Goal: Information Seeking & Learning: Learn about a topic

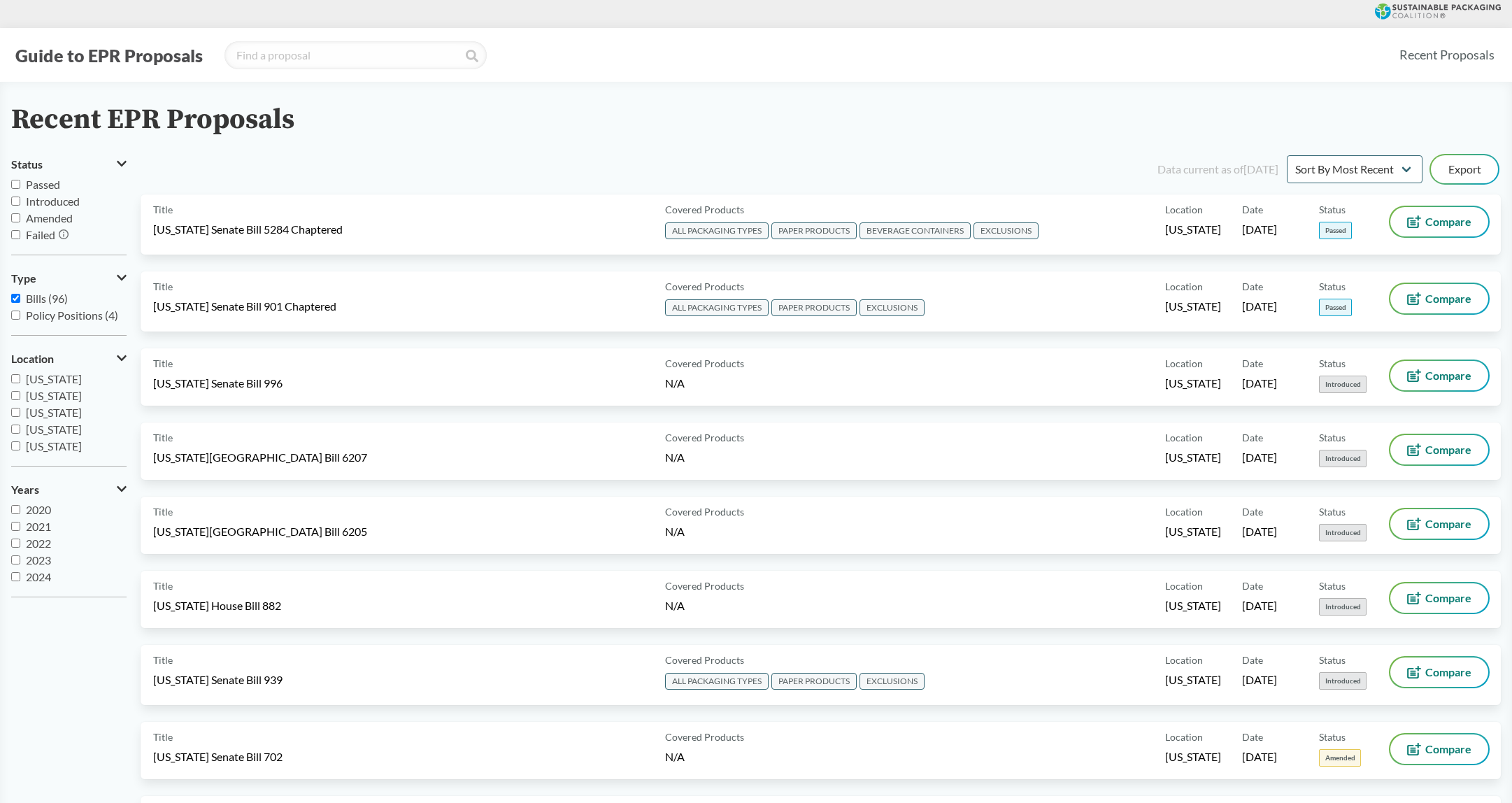
click at [62, 54] on button "Guide to EPR Proposals" at bounding box center [109, 55] width 195 height 22
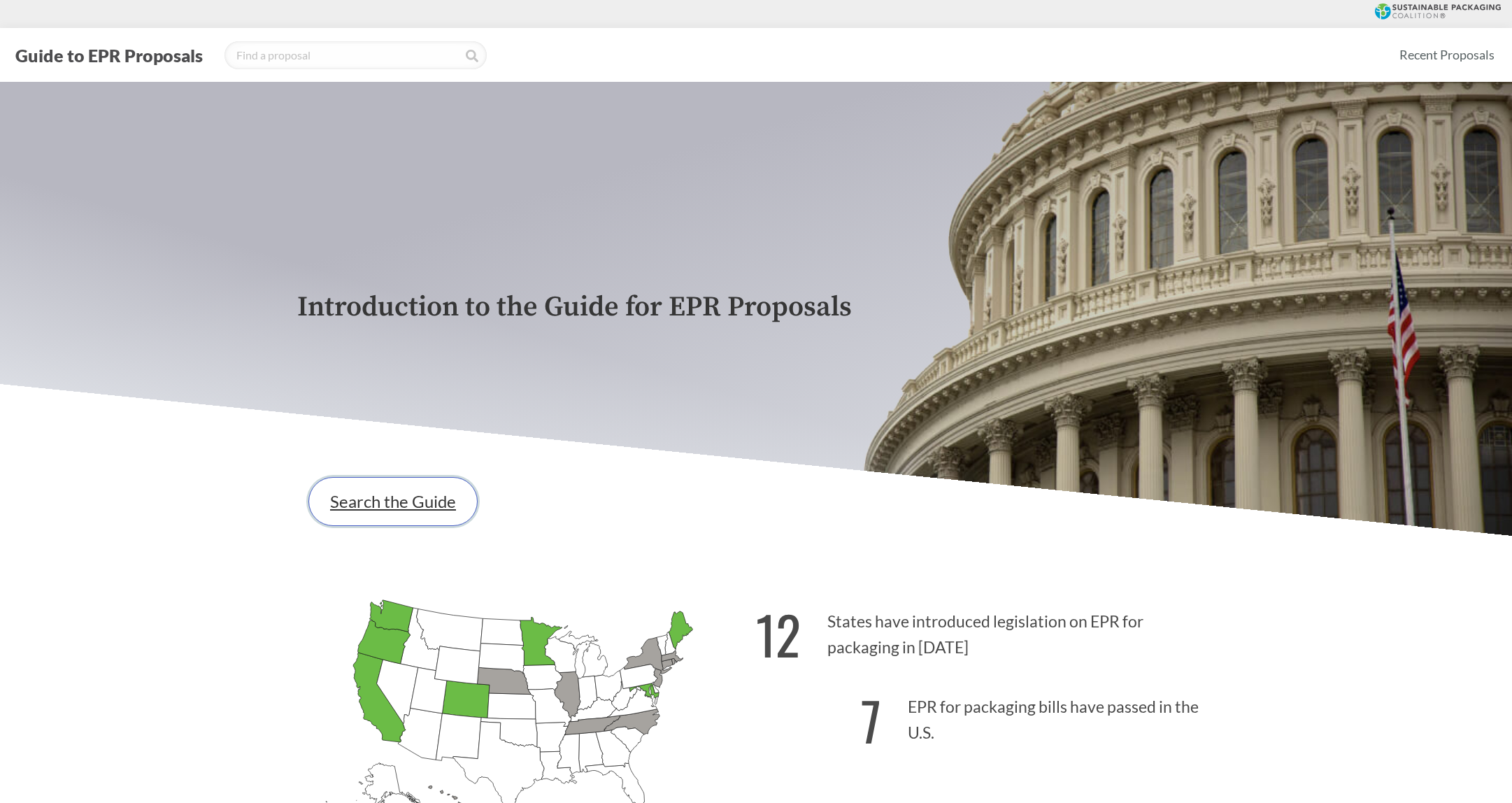
click at [418, 517] on link "Search the Guide" at bounding box center [393, 502] width 170 height 49
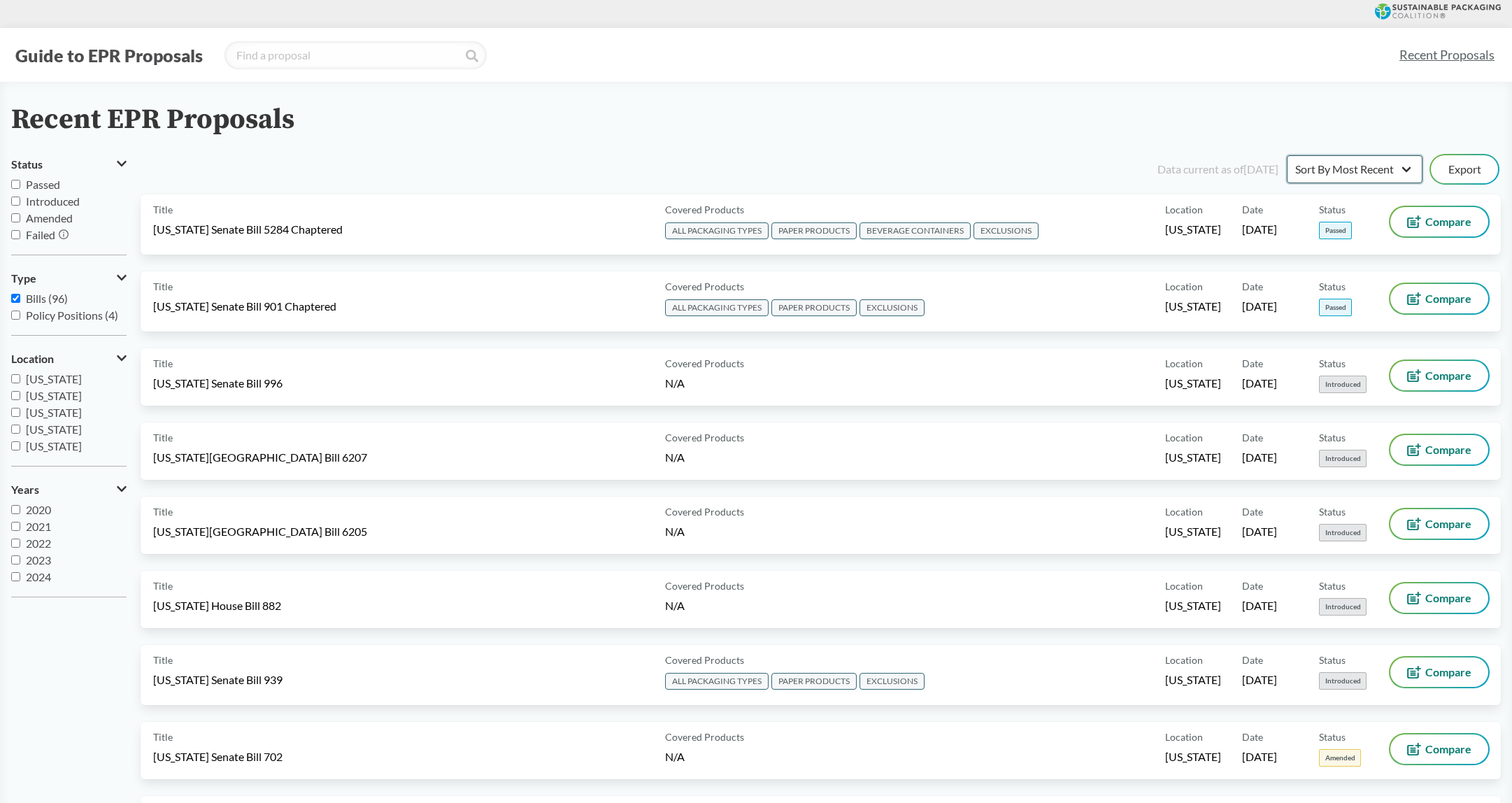
click at [1356, 163] on select "Sort By Most Recent Sort By Status" at bounding box center [1354, 170] width 136 height 28
click at [1286, 156] on select "Sort By Most Recent Sort By Status" at bounding box center [1354, 170] width 136 height 28
click at [1327, 164] on select "Sort By Most Recent Sort By Status" at bounding box center [1354, 170] width 136 height 28
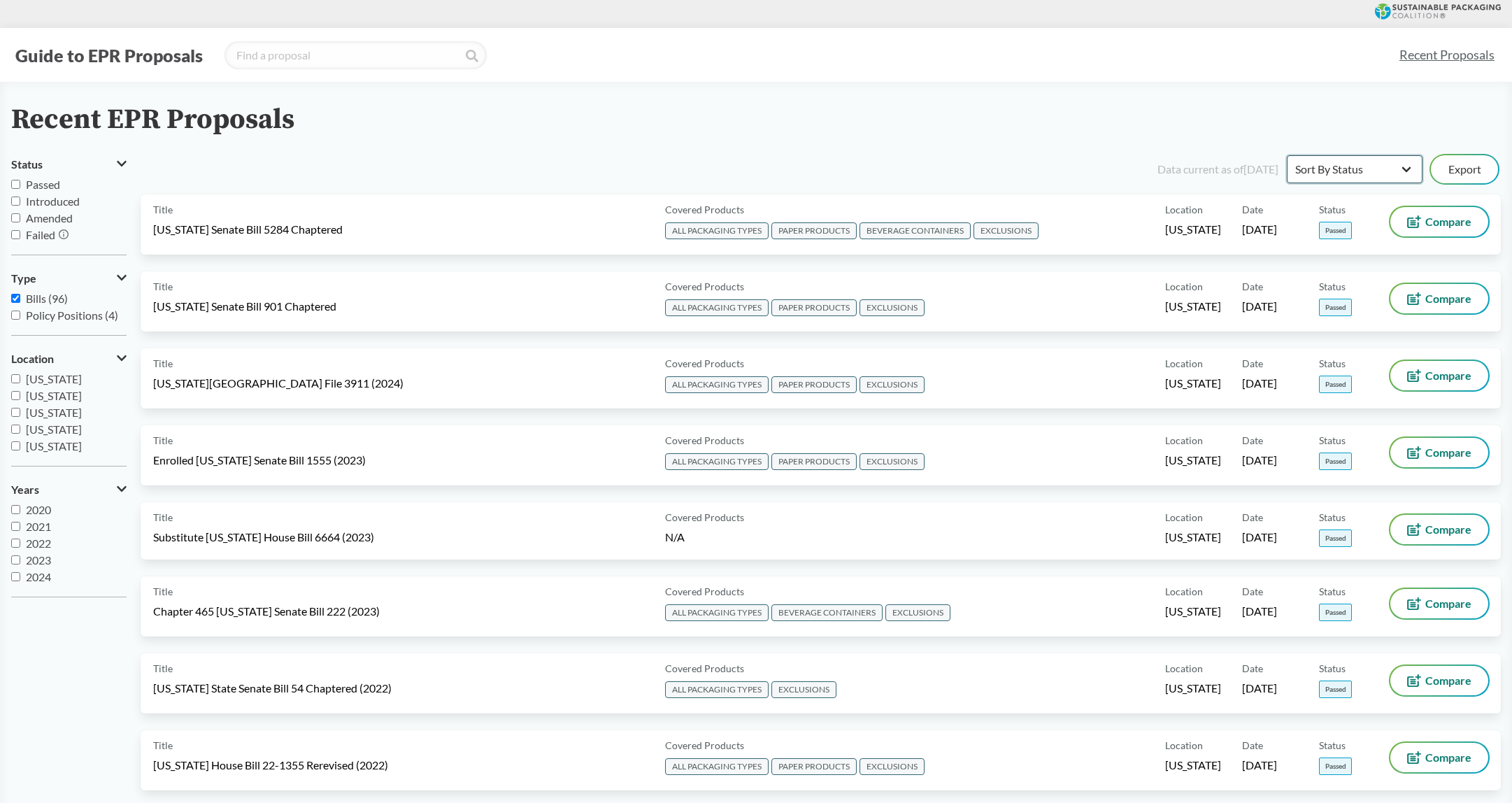
select select "Sort By Most Recent"
click at [1286, 156] on select "Sort By Most Recent Sort By Status" at bounding box center [1354, 170] width 136 height 28
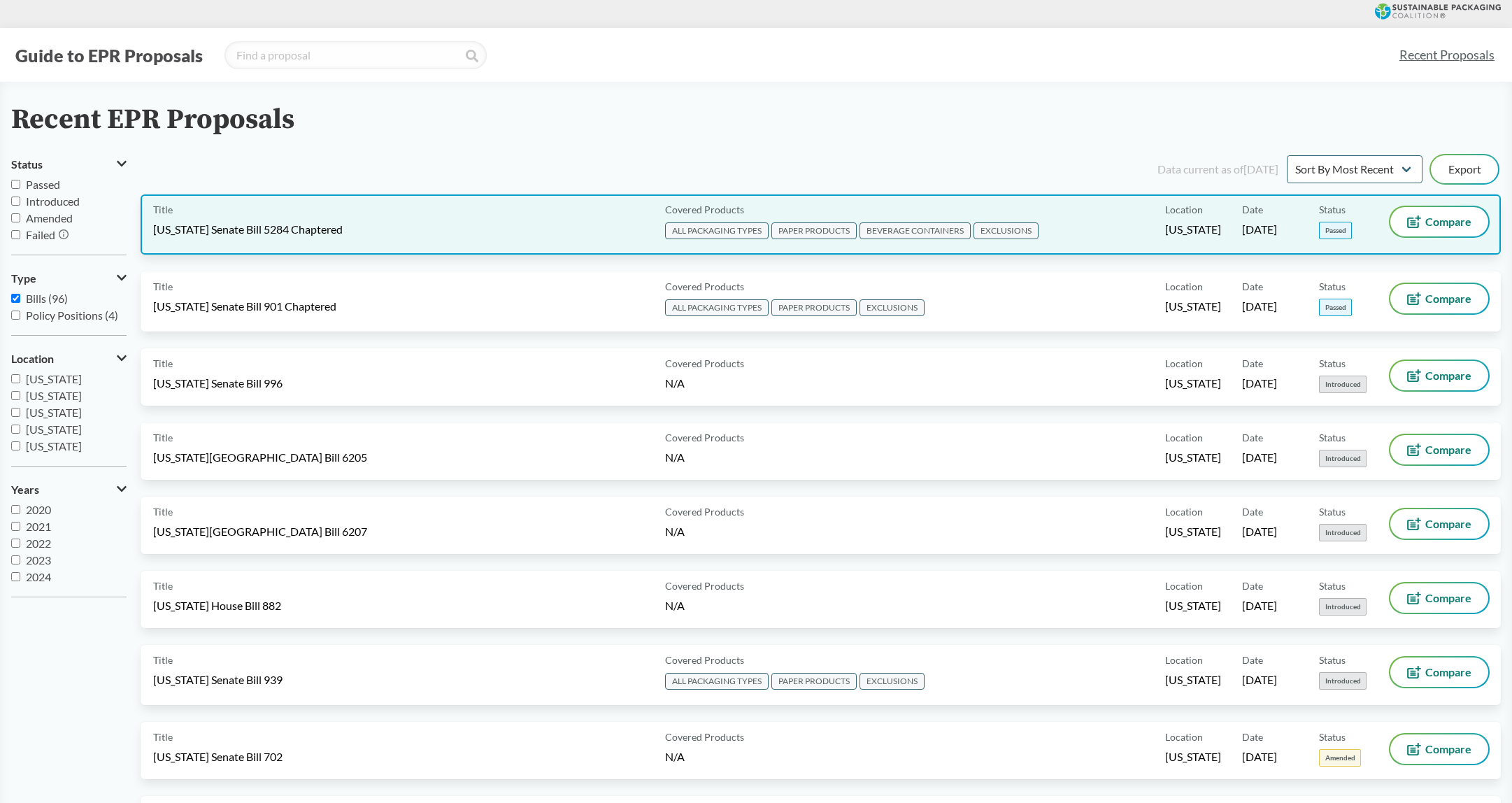
click at [331, 223] on span "[US_STATE] Senate Bill 5284 Chaptered" at bounding box center [248, 229] width 189 height 15
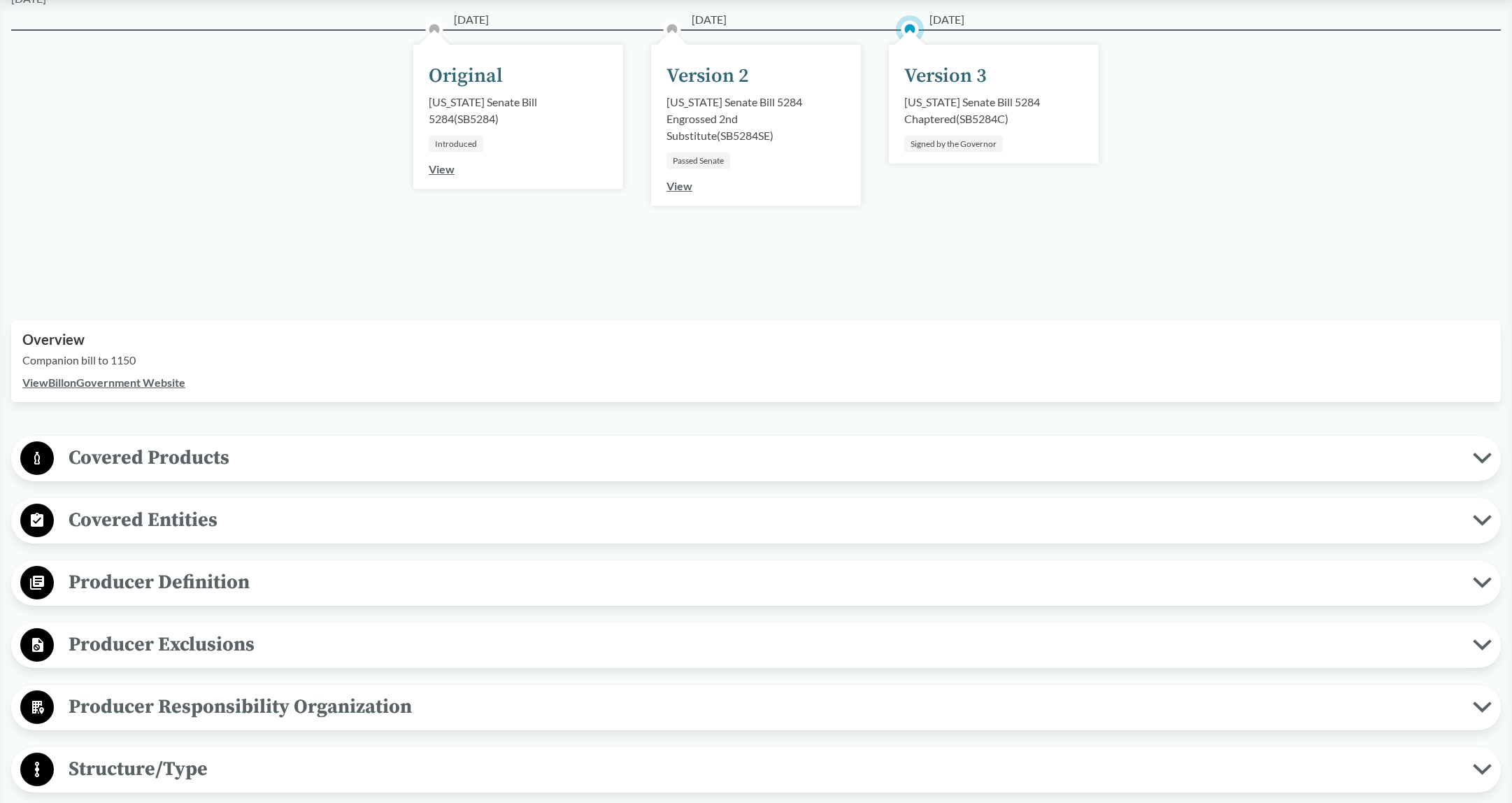
scroll to position [210, 0]
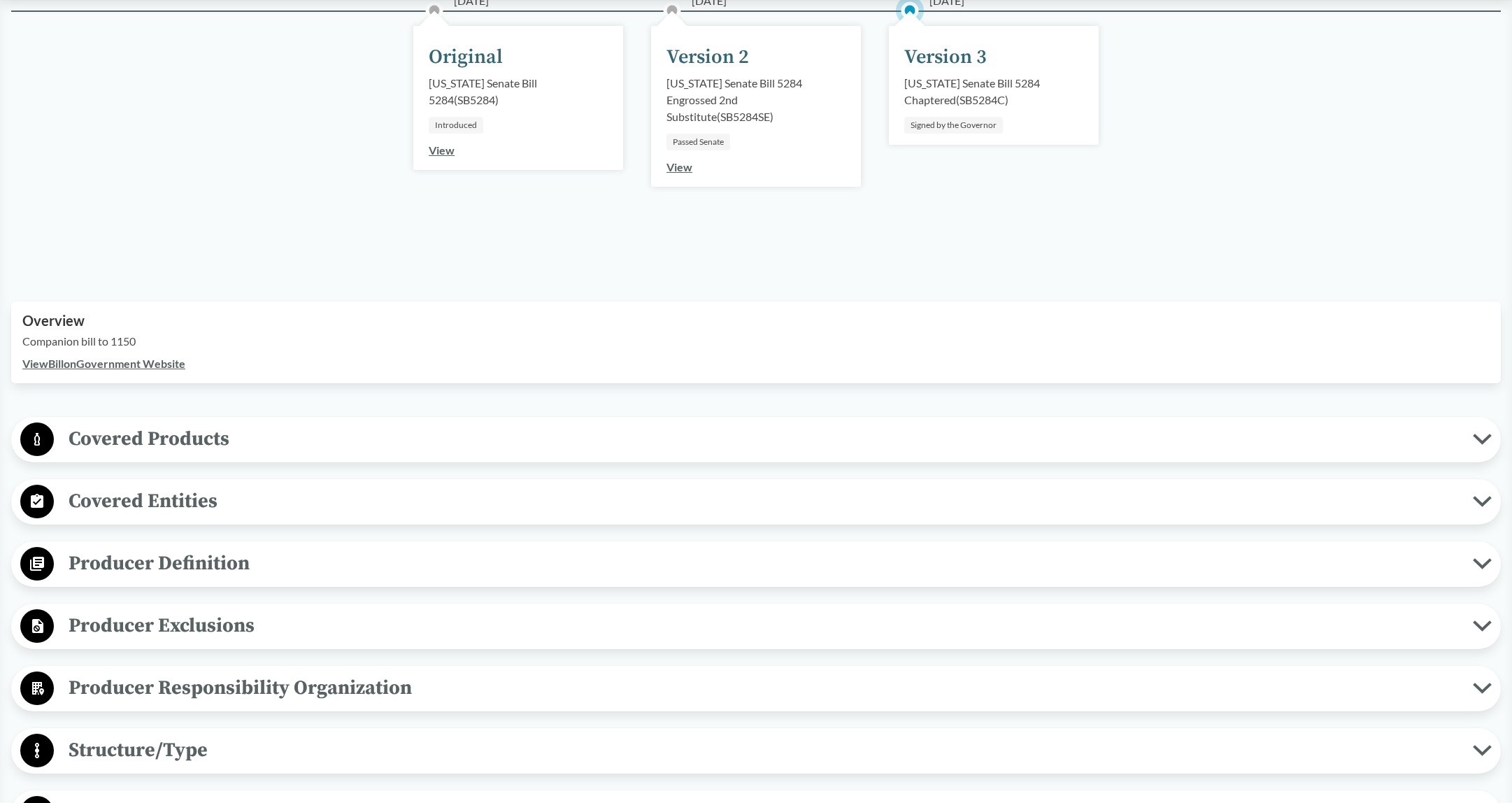
click at [216, 429] on span "Covered Products" at bounding box center [763, 439] width 1419 height 32
